Goal: Navigation & Orientation: Find specific page/section

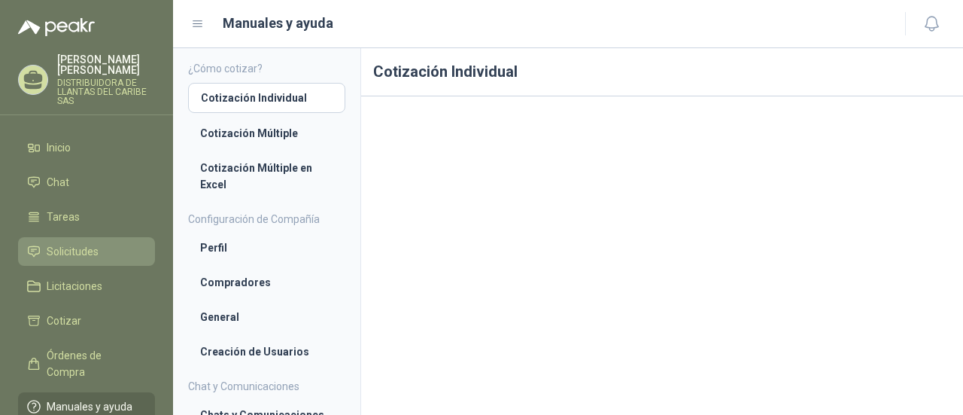
click at [76, 255] on span "Solicitudes" at bounding box center [73, 251] width 52 height 17
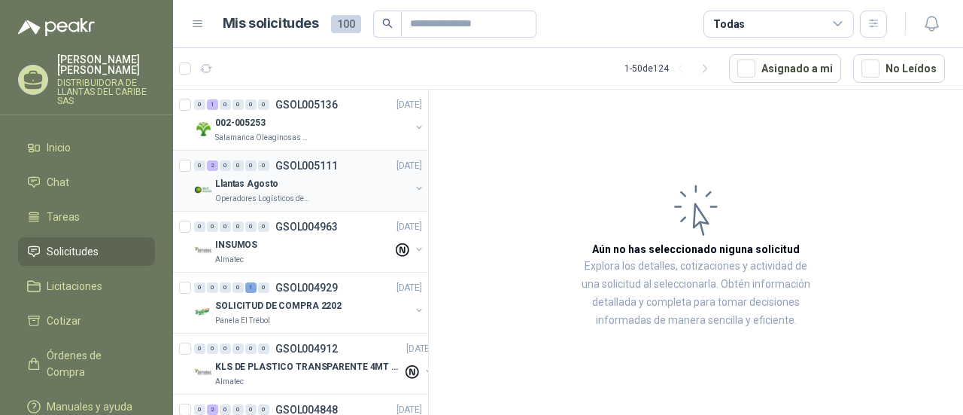
click at [293, 193] on p "Operadores Logísticos del Caribe" at bounding box center [262, 199] width 95 height 12
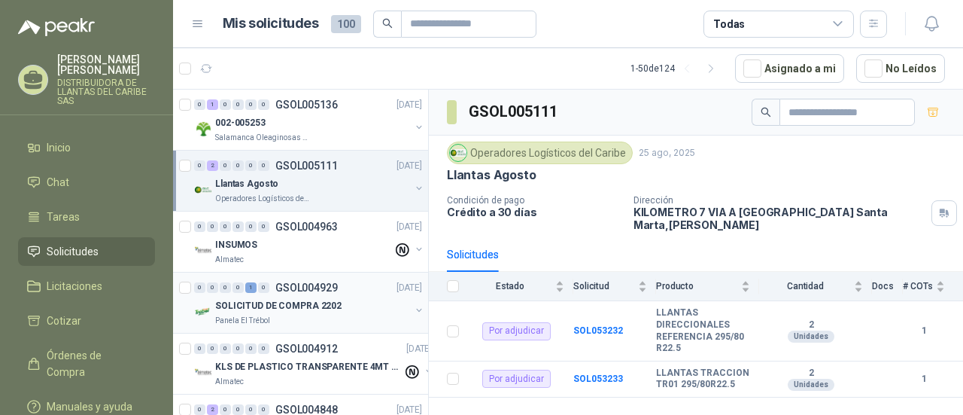
click at [291, 315] on div "Panela El Trébol" at bounding box center [312, 321] width 195 height 12
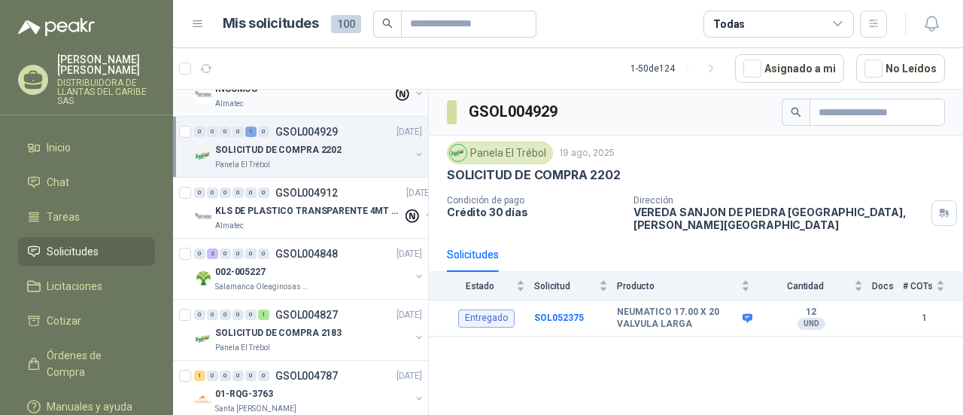
scroll to position [172, 0]
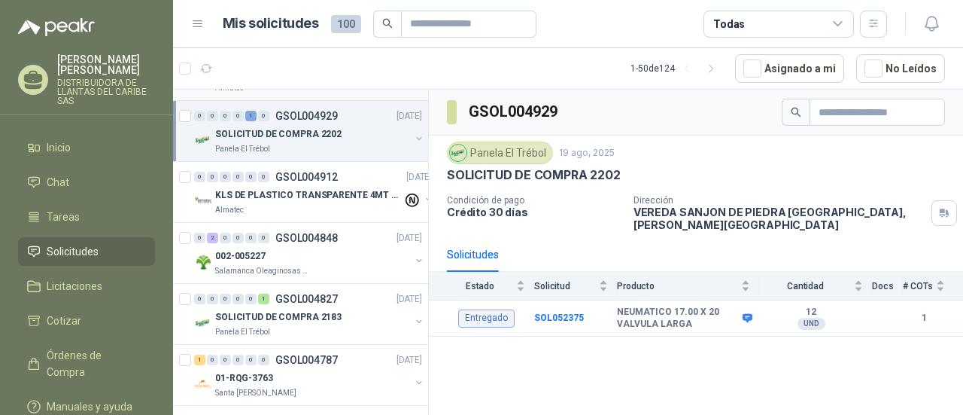
click at [295, 256] on div "002-005227" at bounding box center [312, 256] width 195 height 18
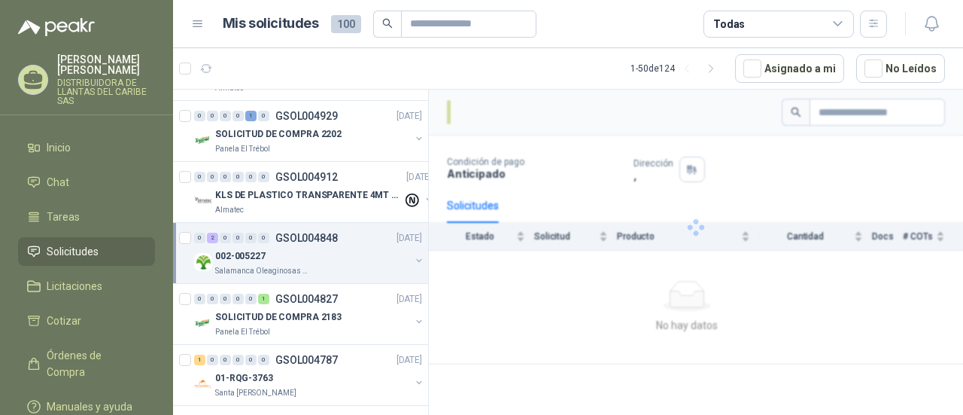
click at [306, 254] on div "002-005227" at bounding box center [312, 256] width 195 height 18
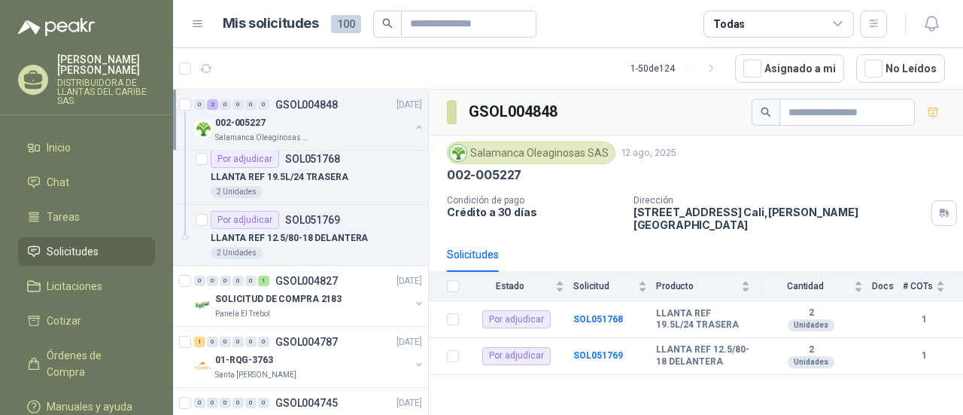
scroll to position [397, 0]
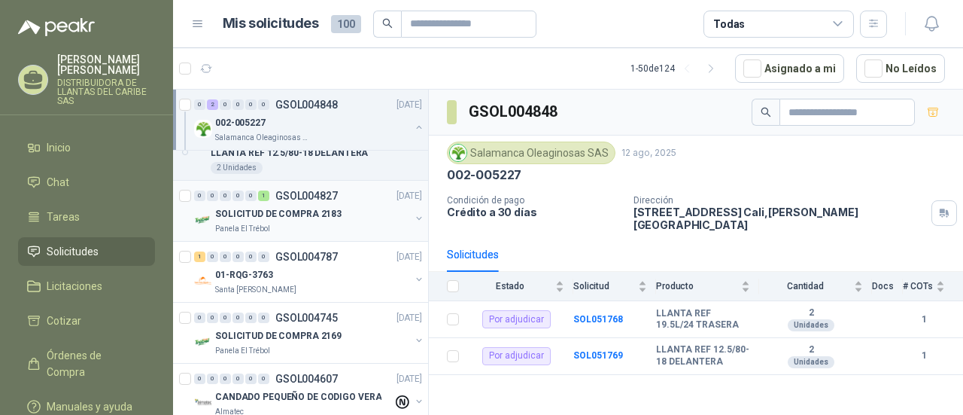
click at [283, 223] on div "Panela El Trébol" at bounding box center [312, 229] width 195 height 12
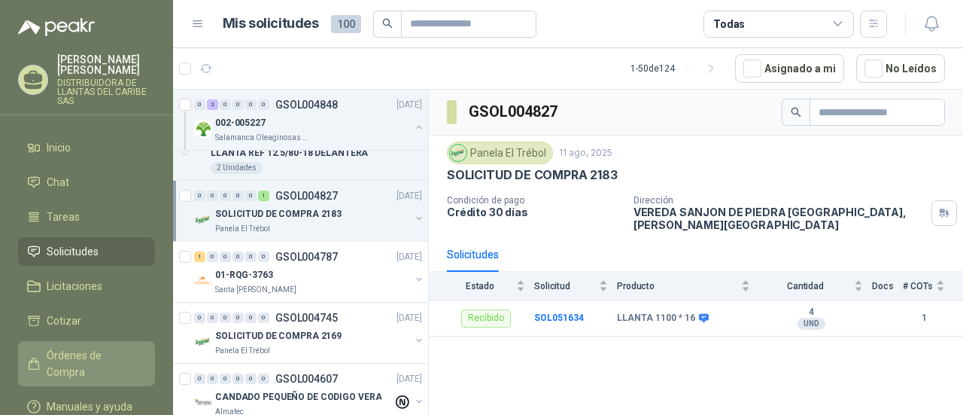
click at [77, 359] on span "Órdenes de Compra" at bounding box center [94, 363] width 94 height 33
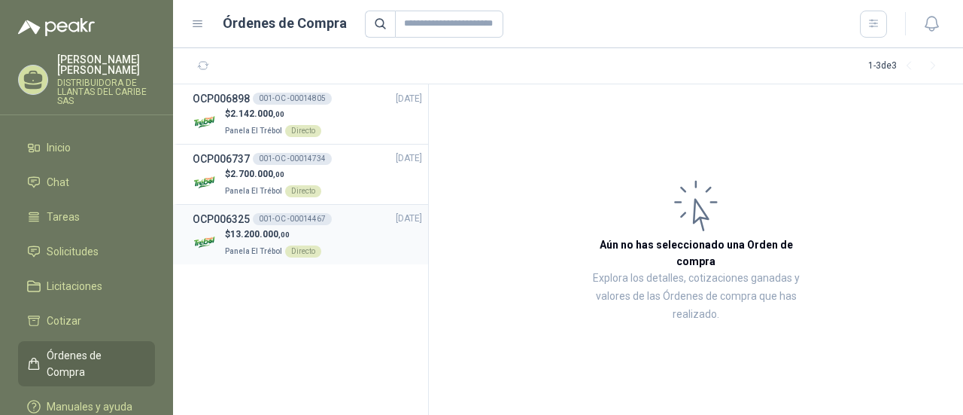
click at [231, 234] on p "$ 13.200.000 ,00" at bounding box center [273, 234] width 96 height 14
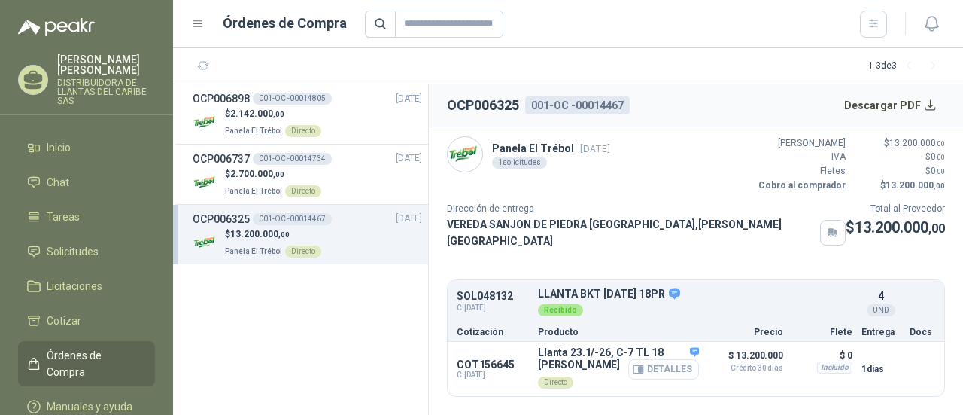
click at [680, 361] on button "Detalles" at bounding box center [663, 369] width 71 height 20
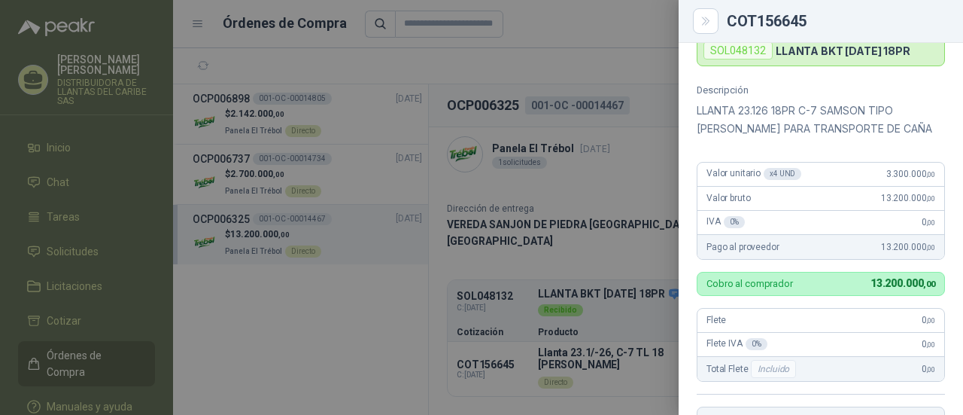
scroll to position [96, 0]
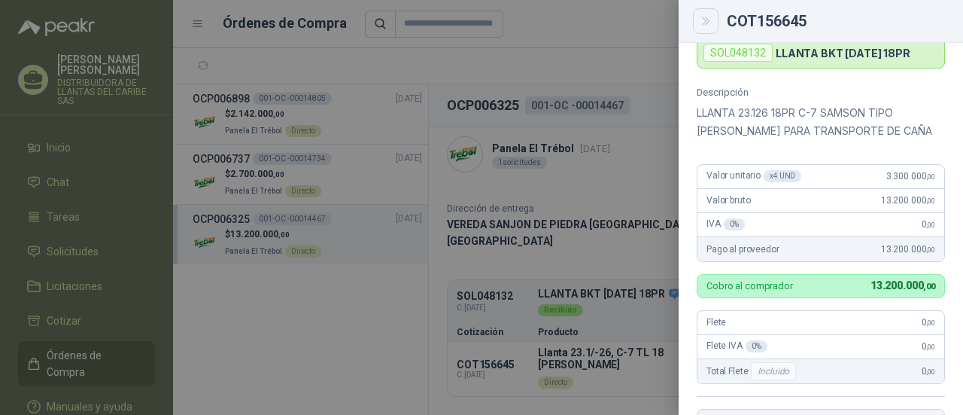
click at [705, 23] on icon "Close" at bounding box center [706, 21] width 13 height 13
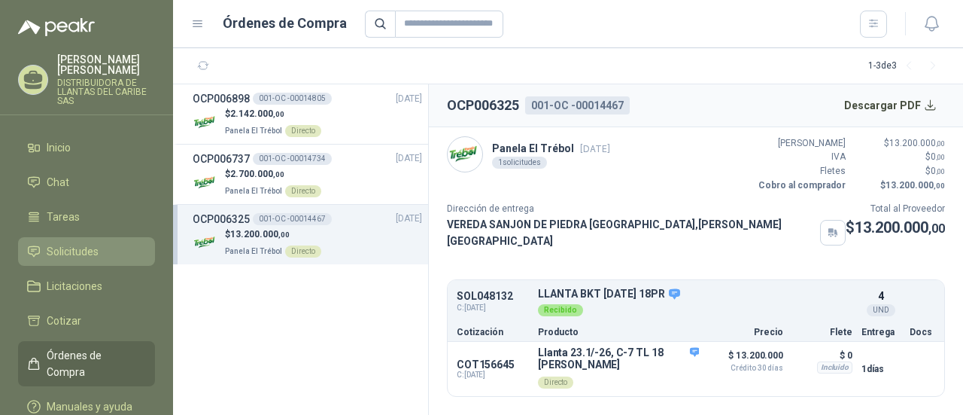
click at [71, 247] on span "Solicitudes" at bounding box center [73, 251] width 52 height 17
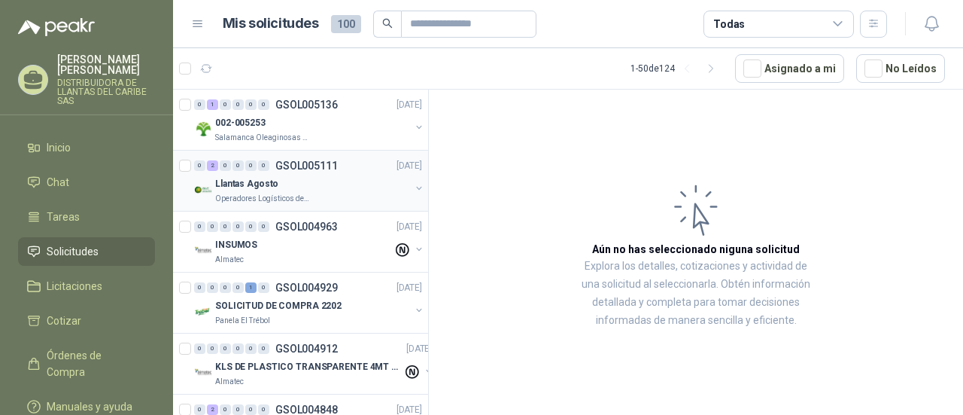
click at [291, 206] on div "0 2 0 0 0 0 GSOL005111 [DATE] Llantas Agosto Operadores Logísticos del [GEOGRAP…" at bounding box center [300, 181] width 255 height 61
click at [297, 181] on div "Llantas Agosto" at bounding box center [312, 184] width 195 height 18
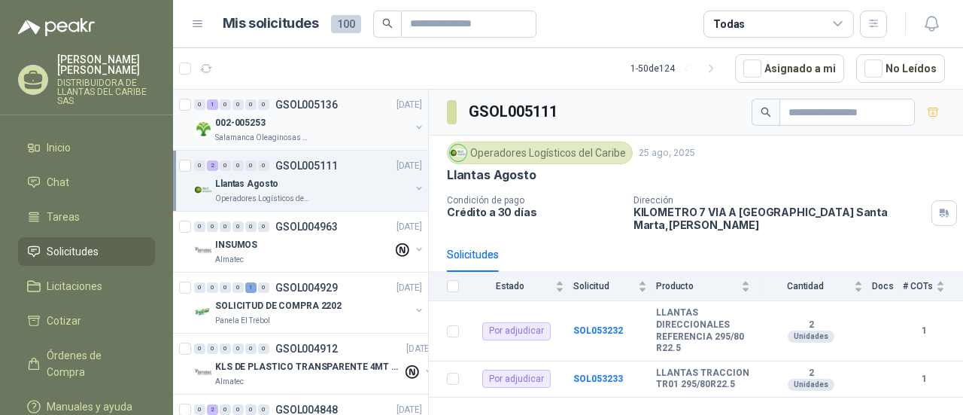
click at [292, 137] on p "Salamanca Oleaginosas SAS" at bounding box center [262, 138] width 95 height 12
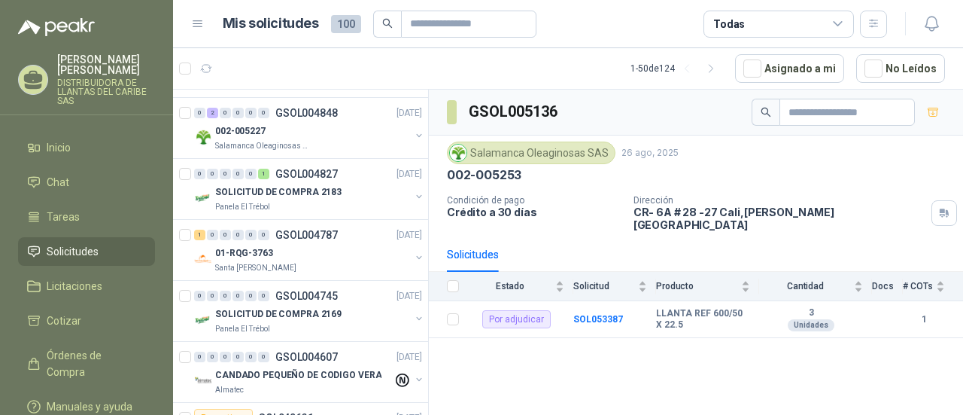
scroll to position [341, 0]
